Goal: Check status

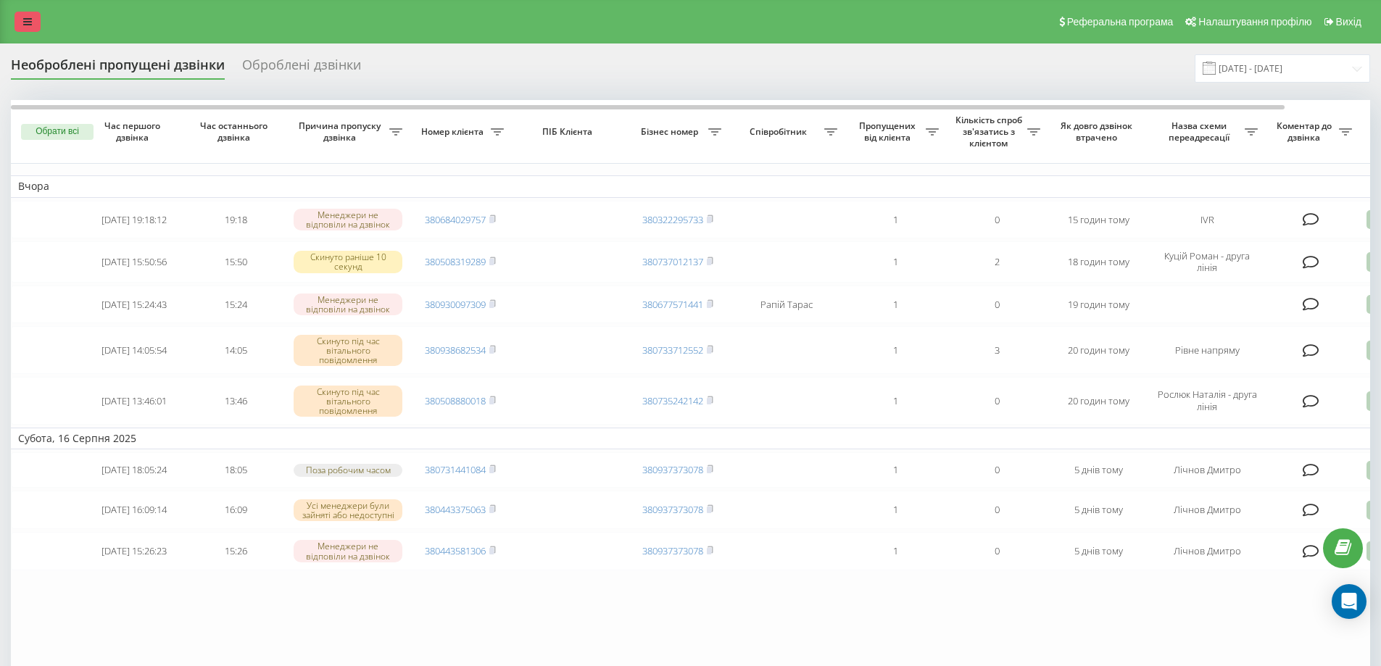
click at [17, 22] on link at bounding box center [27, 22] width 26 height 20
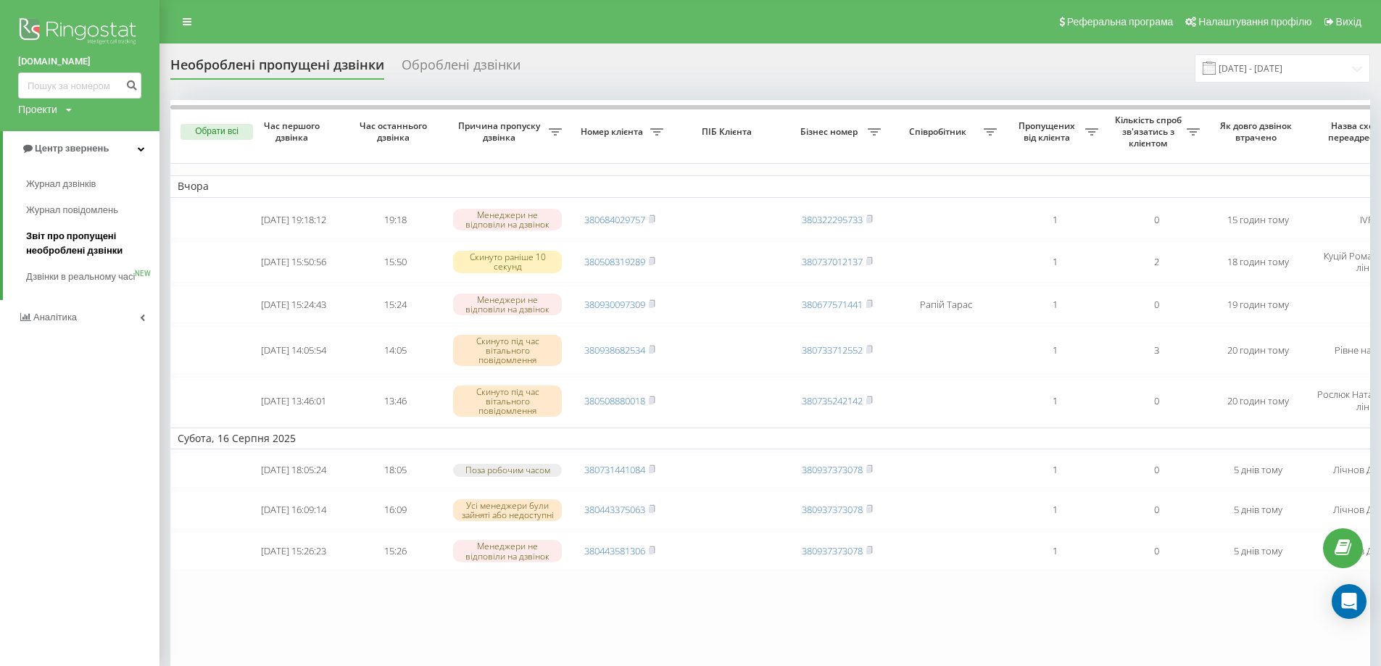
click at [79, 245] on span "Звіт про пропущені необроблені дзвінки" at bounding box center [89, 243] width 126 height 29
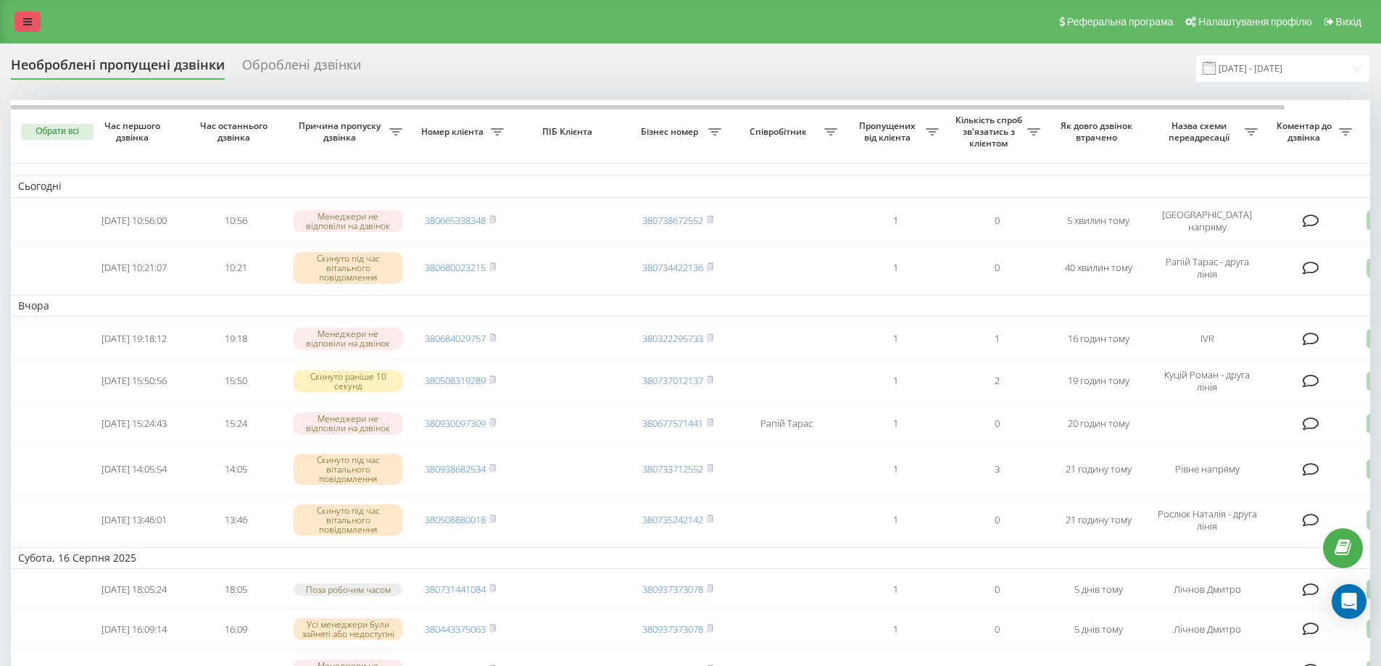
click at [37, 23] on link at bounding box center [27, 22] width 26 height 20
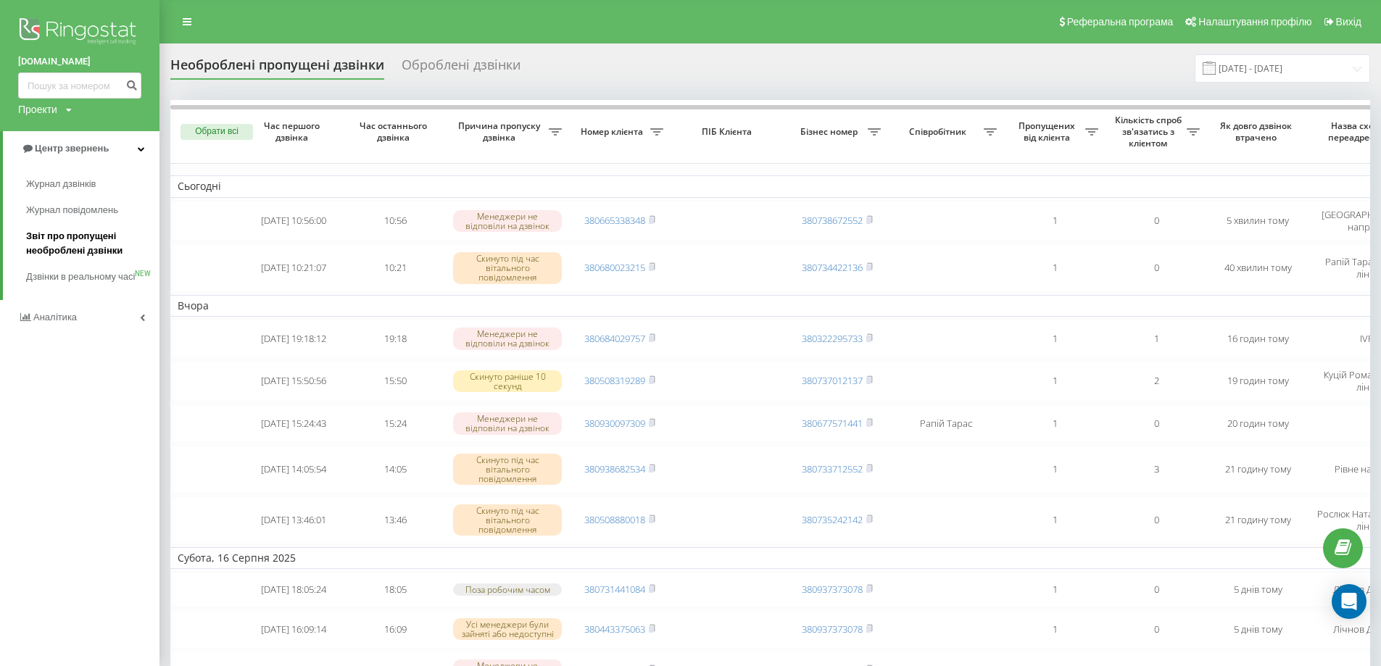
click at [85, 242] on span "Звіт про пропущені необроблені дзвінки" at bounding box center [89, 243] width 126 height 29
